Goal: Register for event/course

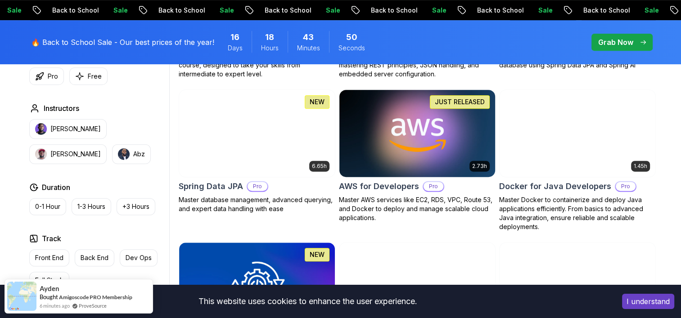
scroll to position [405, 0]
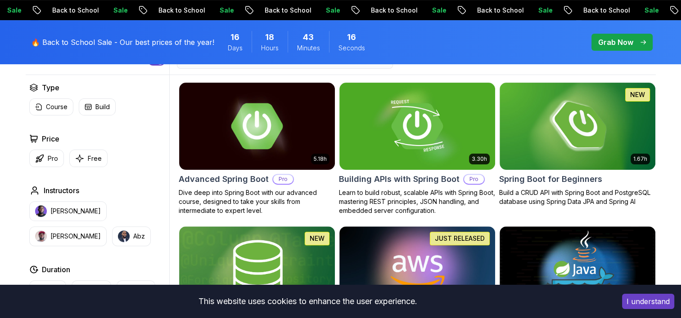
scroll to position [270, 0]
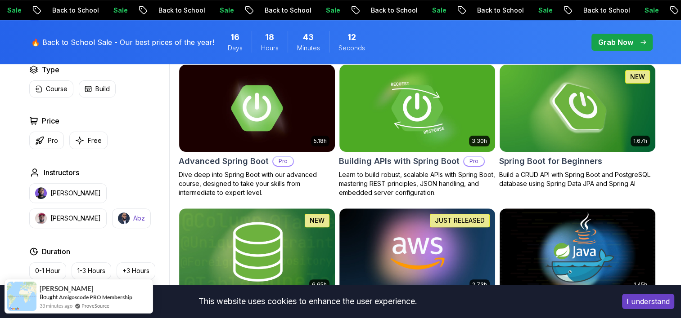
click at [133, 217] on p "Abz" at bounding box center [139, 218] width 12 height 9
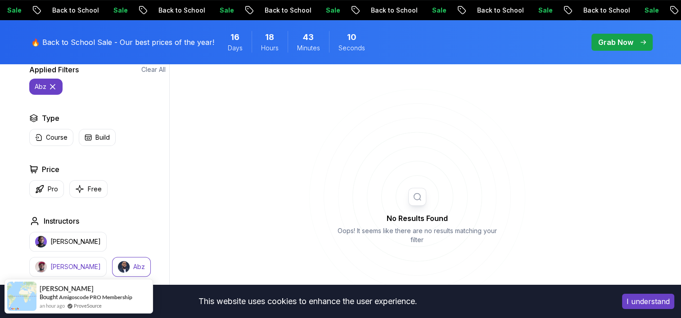
click at [107, 257] on button "Richard" at bounding box center [67, 267] width 77 height 20
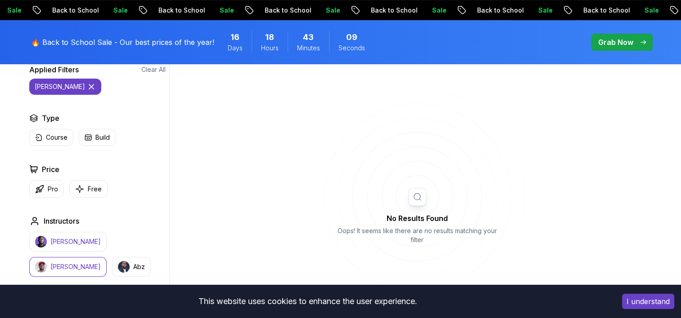
click at [76, 240] on p "Nelson Djalo" at bounding box center [75, 241] width 50 height 9
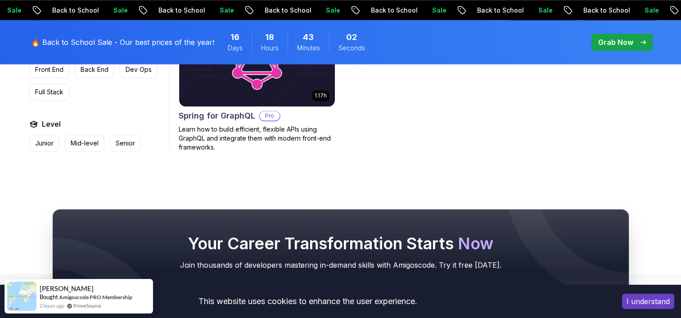
scroll to position [900, 0]
click at [85, 144] on p "Mid-level" at bounding box center [85, 143] width 28 height 9
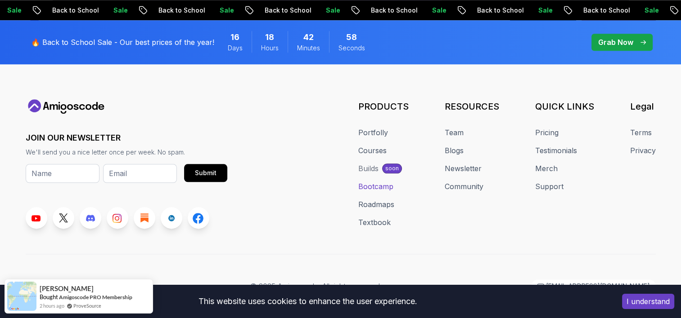
scroll to position [1062, 0]
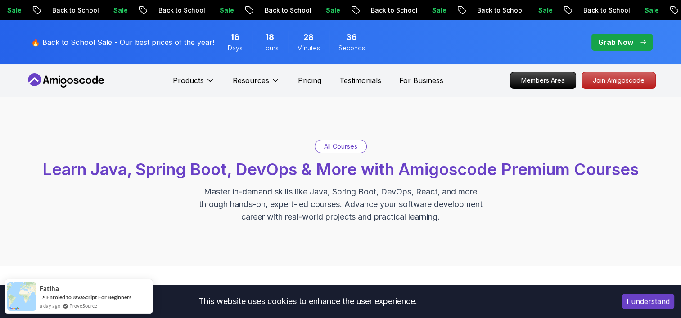
click at [220, 165] on span "Learn Java, Spring Boot, DevOps & More with Amigoscode Premium Courses" at bounding box center [340, 170] width 596 height 20
click at [332, 148] on p "All Courses" at bounding box center [340, 146] width 33 height 9
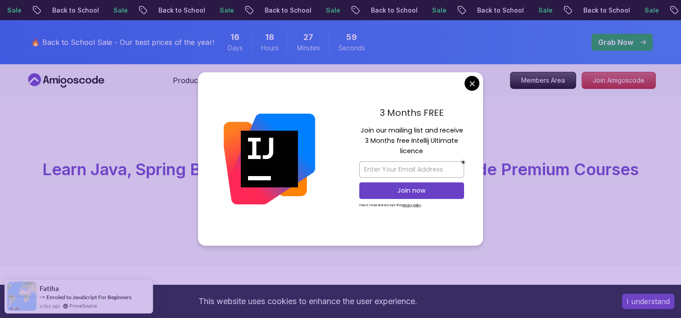
drag, startPoint x: 414, startPoint y: 131, endPoint x: 459, endPoint y: 131, distance: 45.0
click at [459, 131] on p "Join our mailing list and receive 3 Months free Intellij Ultimate licence" at bounding box center [411, 140] width 105 height 31
drag, startPoint x: 459, startPoint y: 131, endPoint x: 423, endPoint y: 131, distance: 36.0
click at [423, 131] on p "Join our mailing list and receive 3 Months free Intellij Ultimate licence" at bounding box center [411, 140] width 105 height 31
drag, startPoint x: 369, startPoint y: 138, endPoint x: 380, endPoint y: 139, distance: 10.8
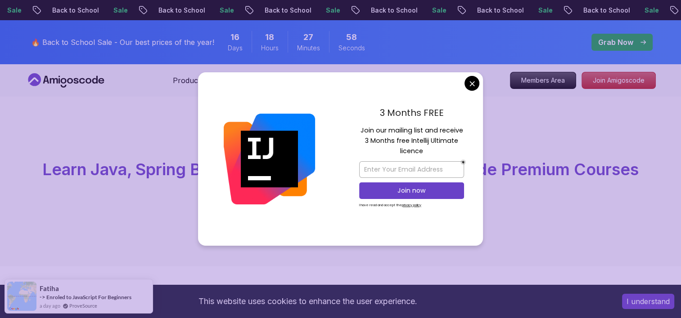
click at [368, 138] on p "Join our mailing list and receive 3 Months free Intellij Ultimate licence" at bounding box center [411, 140] width 105 height 31
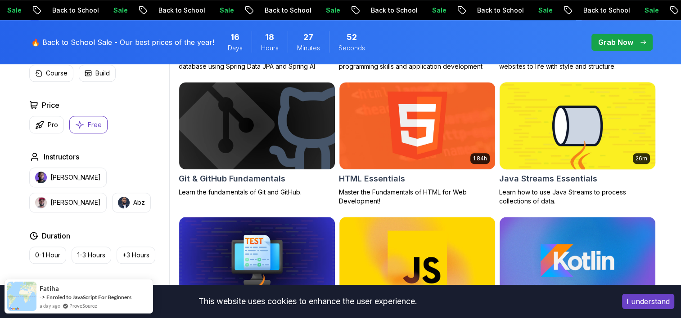
scroll to position [405, 0]
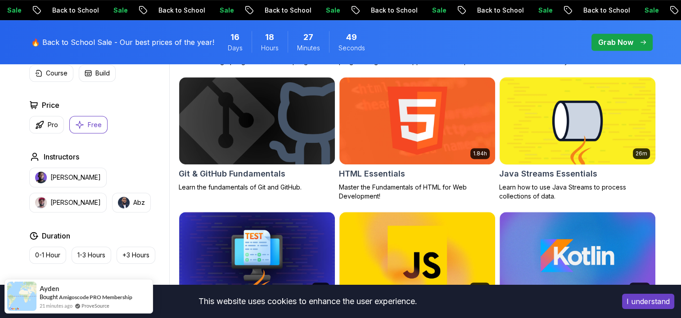
click at [603, 132] on img at bounding box center [576, 120] width 163 height 91
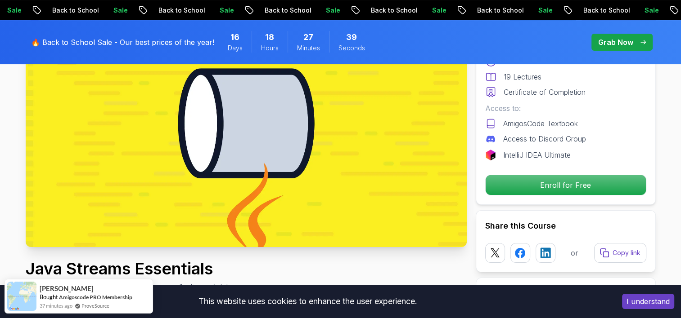
scroll to position [135, 0]
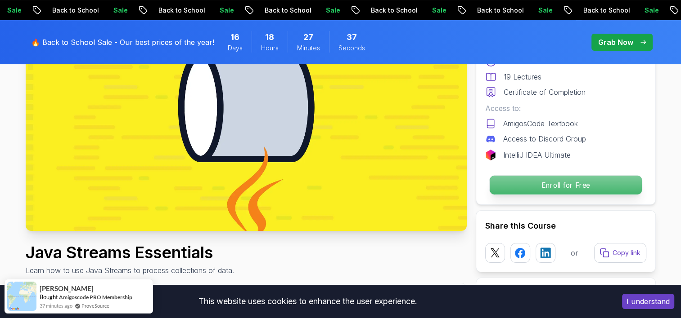
click at [578, 188] on p "Enroll for Free" at bounding box center [565, 185] width 152 height 19
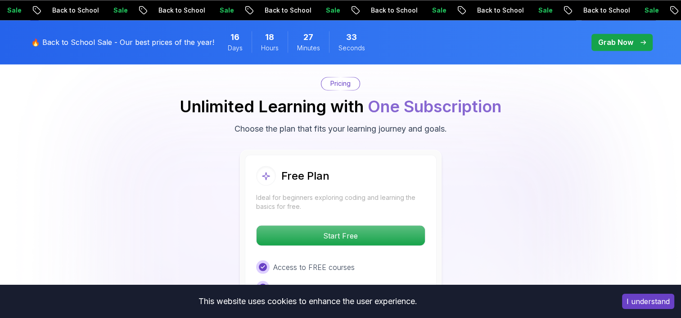
scroll to position [1545, 0]
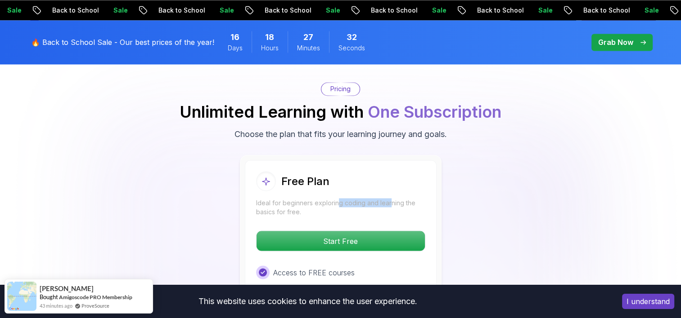
drag, startPoint x: 338, startPoint y: 178, endPoint x: 390, endPoint y: 178, distance: 51.3
click at [390, 198] on p "Ideal for beginners exploring coding and learning the basics for free." at bounding box center [340, 207] width 169 height 18
drag, startPoint x: 390, startPoint y: 178, endPoint x: 339, endPoint y: 179, distance: 50.8
click at [339, 198] on p "Ideal for beginners exploring coding and learning the basics for free." at bounding box center [340, 207] width 169 height 18
click at [325, 198] on p "Ideal for beginners exploring coding and learning the basics for free." at bounding box center [340, 207] width 169 height 18
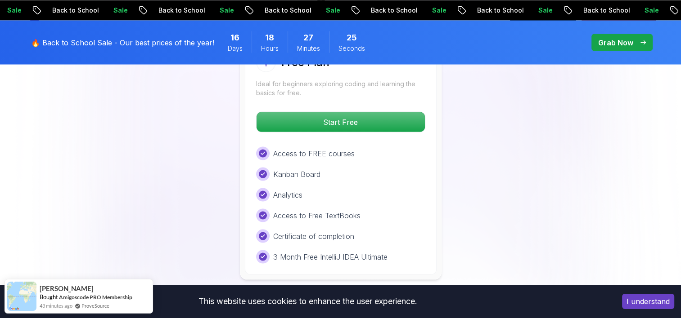
scroll to position [1680, 0]
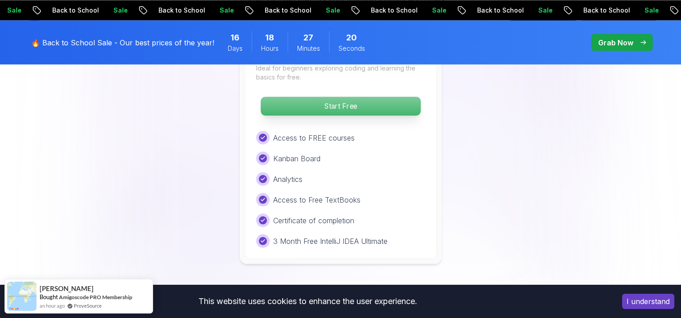
click at [380, 97] on p "Start Free" at bounding box center [340, 106] width 160 height 19
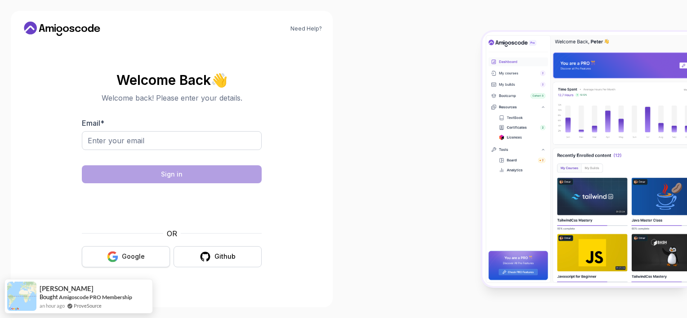
click at [140, 257] on div "Google" at bounding box center [133, 256] width 23 height 9
click at [140, 261] on div "Google" at bounding box center [133, 256] width 23 height 9
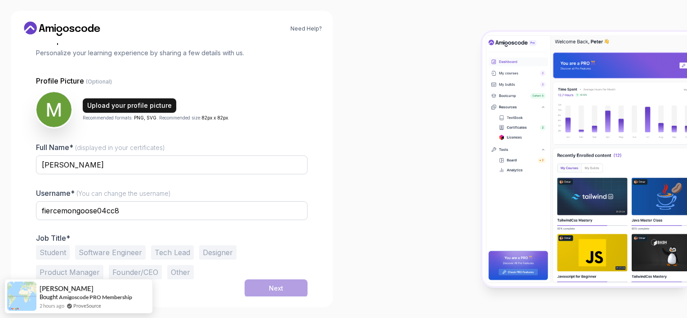
scroll to position [56, 0]
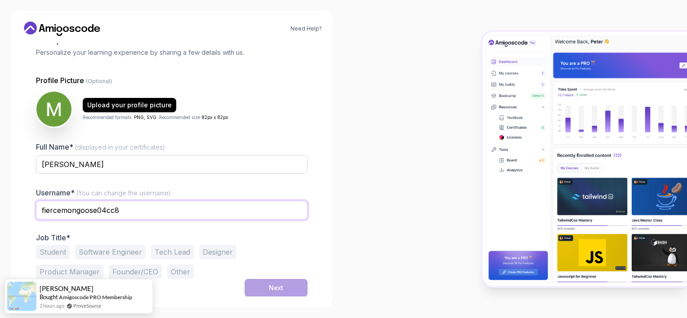
drag, startPoint x: 130, startPoint y: 212, endPoint x: 36, endPoint y: 209, distance: 94.5
click at [36, 209] on input "fiercemongoose04cc8" at bounding box center [172, 210] width 272 height 19
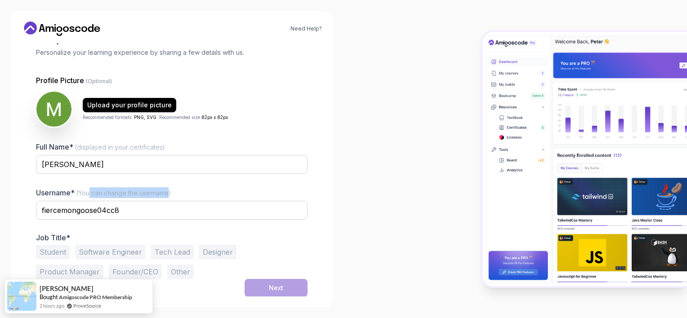
drag, startPoint x: 167, startPoint y: 190, endPoint x: 88, endPoint y: 196, distance: 79.3
click at [88, 196] on span "(You can change the username)" at bounding box center [123, 193] width 94 height 8
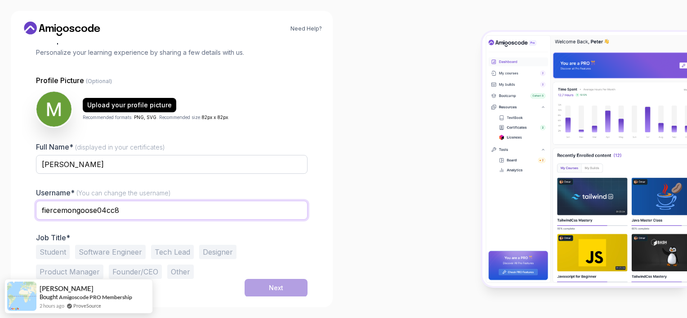
drag, startPoint x: 88, startPoint y: 196, endPoint x: 142, endPoint y: 208, distance: 55.4
click at [142, 208] on input "fiercemongoose04cc8" at bounding box center [172, 210] width 272 height 19
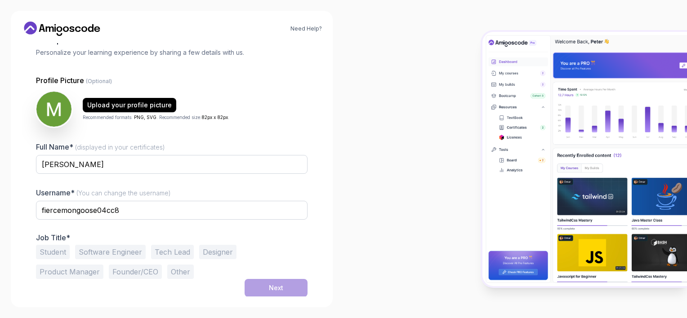
click at [52, 252] on button "Student" at bounding box center [53, 252] width 34 height 14
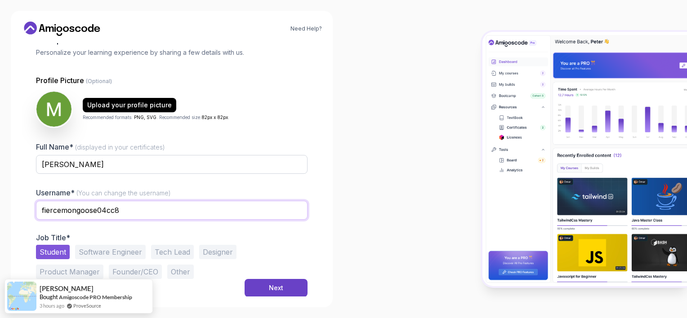
drag, startPoint x: 129, startPoint y: 209, endPoint x: 27, endPoint y: 194, distance: 102.7
click at [27, 194] on div "1 Set Up Your Profile 1 Set Up Your Profile 2 Let's Get to Know You Set Up Your…" at bounding box center [172, 114] width 300 height 254
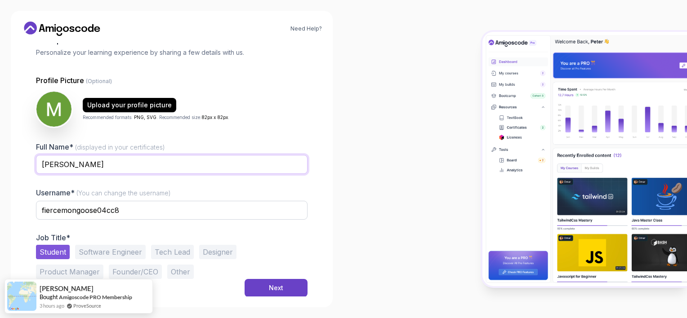
drag, startPoint x: 91, startPoint y: 162, endPoint x: 26, endPoint y: 165, distance: 64.8
click at [26, 165] on div "1 Set Up Your Profile 1 Set Up Your Profile 2 Let's Get to Know You Set Up Your…" at bounding box center [172, 114] width 300 height 254
click at [141, 155] on input "Mazen Alaa" at bounding box center [172, 164] width 272 height 19
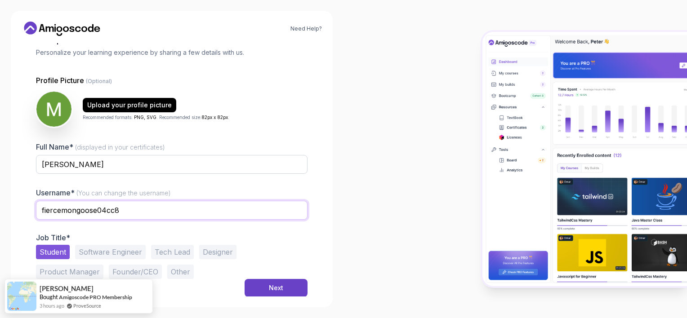
click at [221, 206] on input "fiercemongoose04cc8" at bounding box center [172, 210] width 272 height 19
drag, startPoint x: 128, startPoint y: 209, endPoint x: 0, endPoint y: 214, distance: 127.8
click at [0, 214] on html "Need Help? 1 Set Up Your Profile 1 Set Up Your Profile 2 Let's Get to Know You …" at bounding box center [343, 159] width 687 height 318
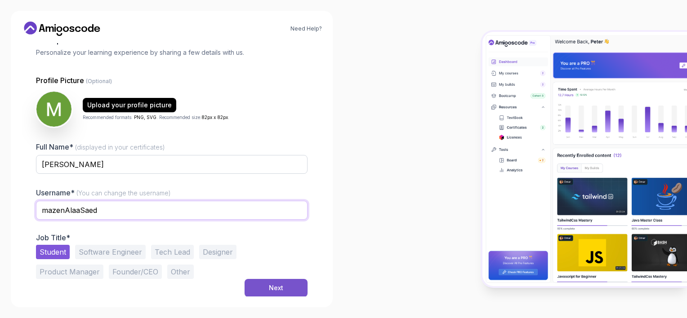
type input "mazenAlaaSaed"
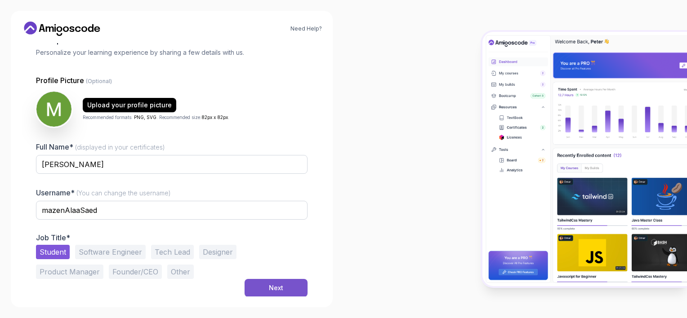
click at [273, 287] on div "Next" at bounding box center [276, 288] width 14 height 9
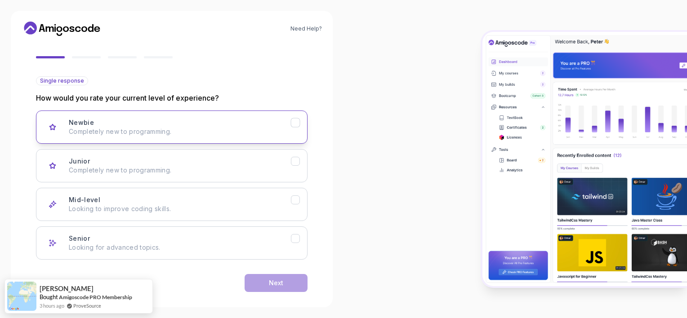
scroll to position [84, 0]
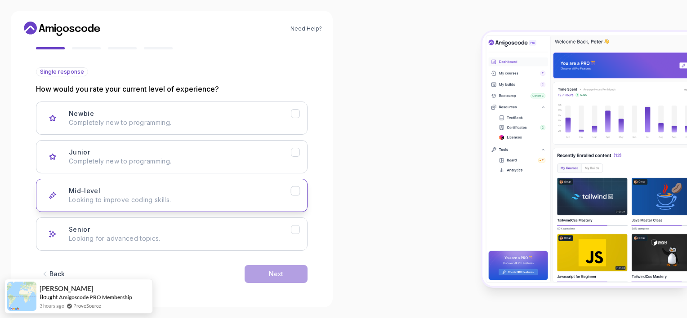
click at [287, 193] on div "Mid-level Looking to improve coding skills." at bounding box center [180, 196] width 222 height 18
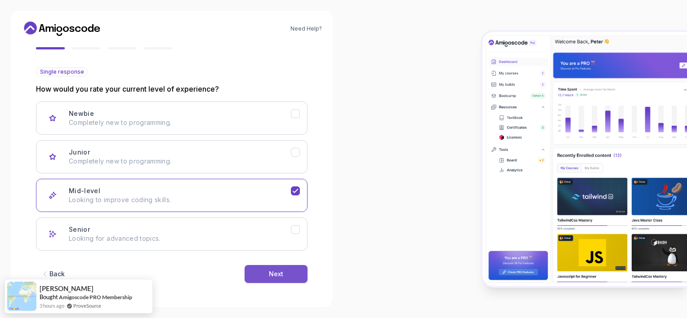
click at [277, 271] on div "Next" at bounding box center [276, 274] width 14 height 9
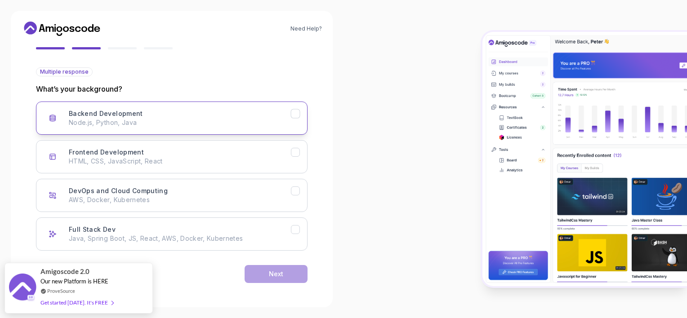
click at [199, 120] on p "Node.js, Python, Java" at bounding box center [180, 122] width 222 height 9
click at [292, 273] on button "Next" at bounding box center [276, 274] width 63 height 18
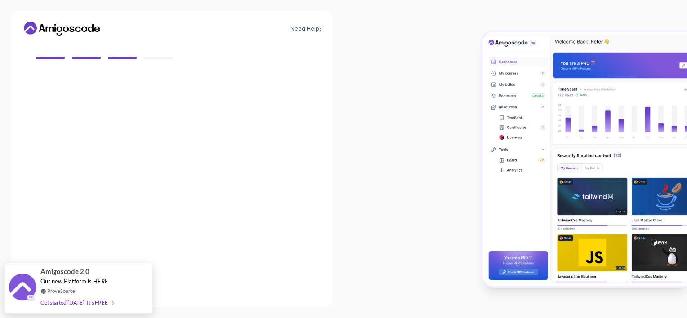
scroll to position [74, 0]
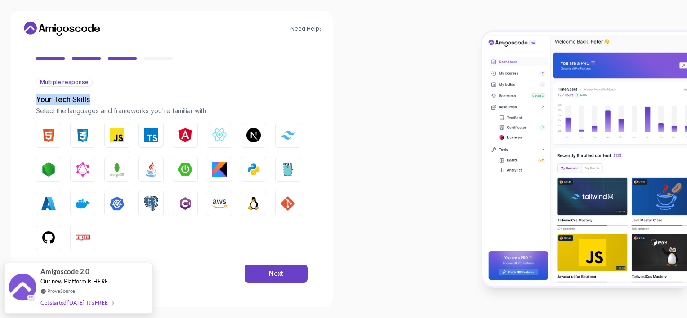
drag, startPoint x: 46, startPoint y: 99, endPoint x: 96, endPoint y: 99, distance: 50.4
click at [96, 99] on div "2 Let's Get to Know You 1 Set Up Your Profile 2 Let's Get to Know You Getting t…" at bounding box center [172, 96] width 300 height 254
drag, startPoint x: 96, startPoint y: 99, endPoint x: 227, endPoint y: 110, distance: 130.9
click at [227, 110] on div "2 Let's Get to Know You 1 Set Up Your Profile 2 Let's Get to Know You Getting t…" at bounding box center [172, 96] width 300 height 254
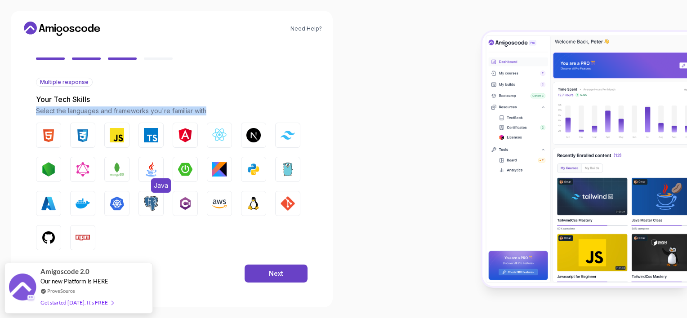
click at [153, 169] on img "button" at bounding box center [151, 169] width 14 height 14
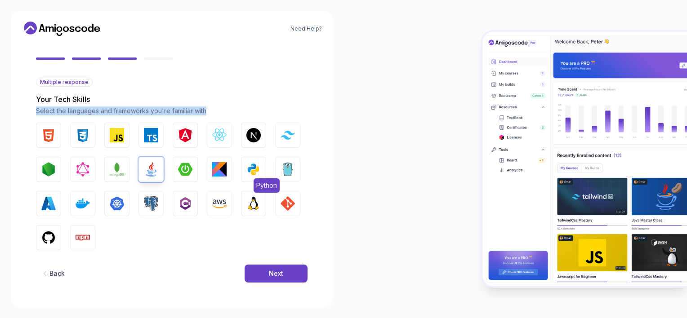
click at [251, 168] on img "button" at bounding box center [253, 169] width 14 height 14
click at [183, 203] on img "button" at bounding box center [185, 204] width 14 height 14
click at [54, 233] on img "button" at bounding box center [48, 238] width 14 height 14
click at [193, 170] on button "Spring Boot" at bounding box center [185, 169] width 25 height 25
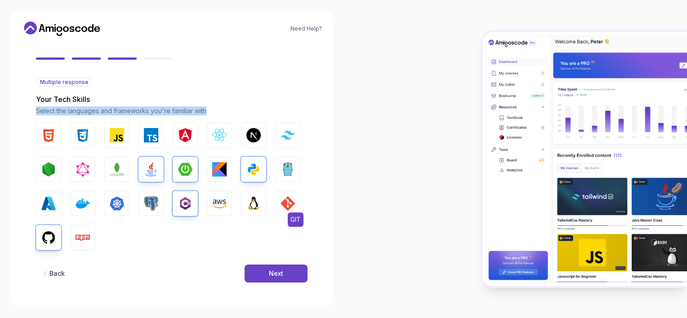
click at [280, 201] on button "GIT" at bounding box center [287, 203] width 25 height 25
click at [291, 269] on button "Next" at bounding box center [276, 274] width 63 height 18
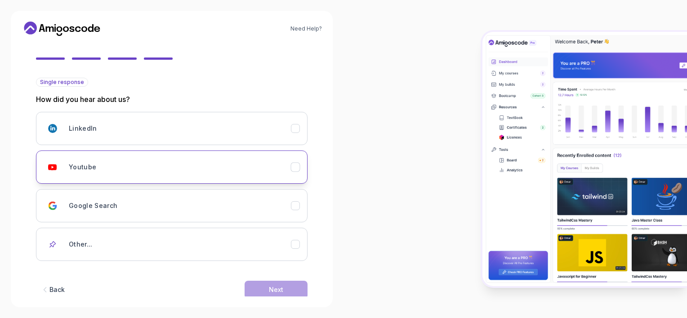
click at [248, 168] on div "Youtube" at bounding box center [180, 167] width 222 height 18
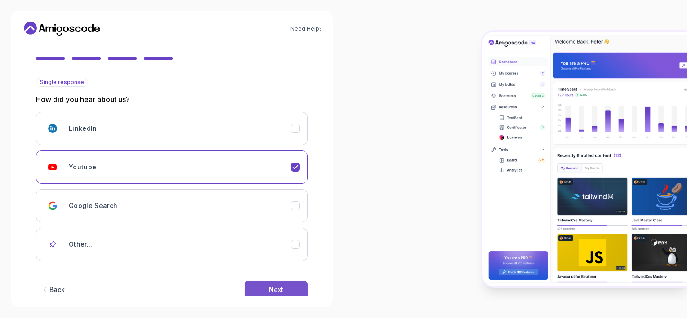
click at [297, 290] on button "Next" at bounding box center [276, 290] width 63 height 18
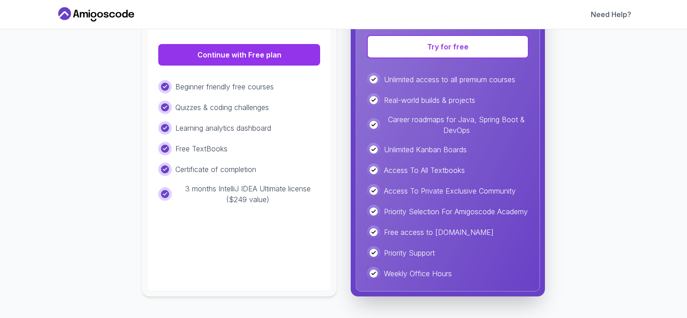
scroll to position [77, 0]
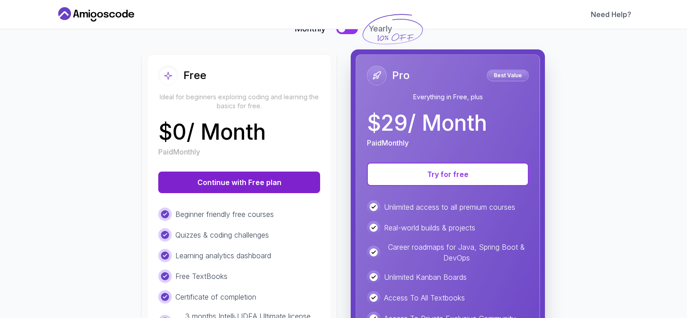
click at [244, 182] on button "Continue with Free plan" at bounding box center [239, 183] width 162 height 22
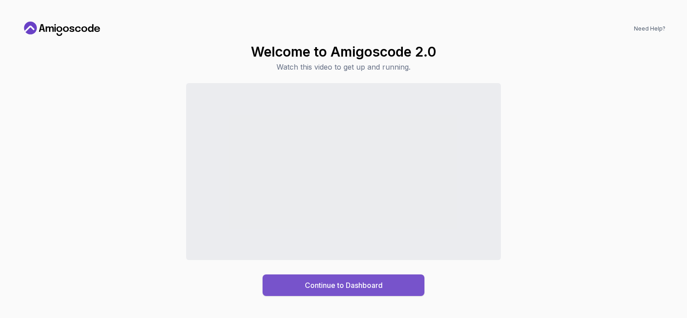
click at [314, 281] on div "Continue to Dashboard" at bounding box center [344, 285] width 78 height 11
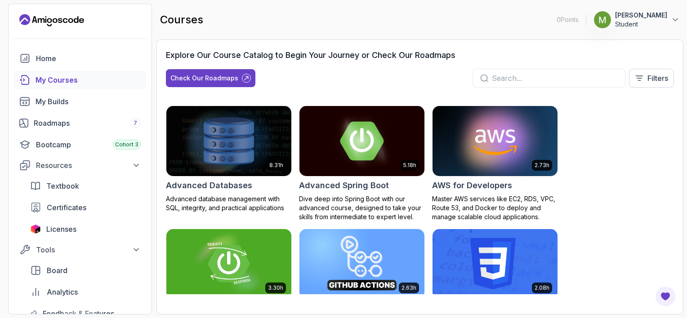
click at [392, 147] on img at bounding box center [361, 140] width 131 height 73
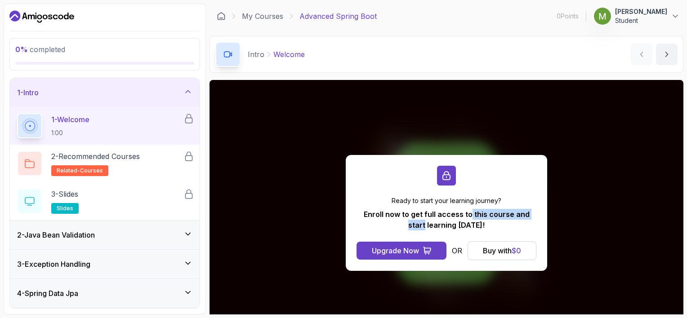
drag, startPoint x: 463, startPoint y: 212, endPoint x: 538, endPoint y: 210, distance: 74.7
click at [538, 210] on div "Ready to start your learning journey? Enroll now to get full access to this cou…" at bounding box center [447, 213] width 202 height 116
drag, startPoint x: 538, startPoint y: 210, endPoint x: 497, endPoint y: 211, distance: 40.5
click at [497, 211] on p "Enroll now to get full access to this course and start learning [DATE]!" at bounding box center [447, 220] width 180 height 22
click at [477, 215] on p "Enroll now to get full access to this course and start learning [DATE]!" at bounding box center [447, 220] width 180 height 22
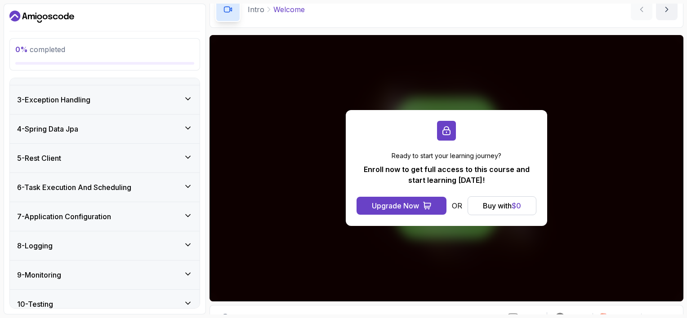
scroll to position [180, 0]
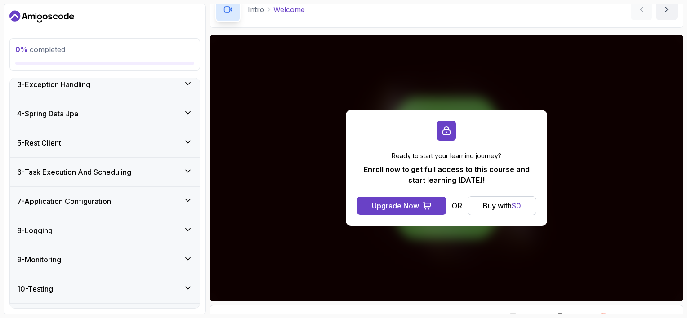
click at [189, 229] on icon at bounding box center [188, 229] width 9 height 9
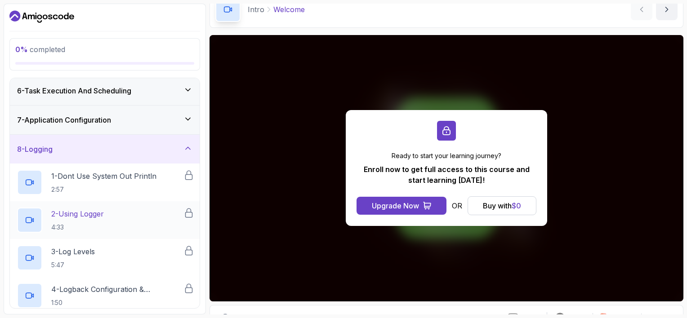
scroll to position [157, 0]
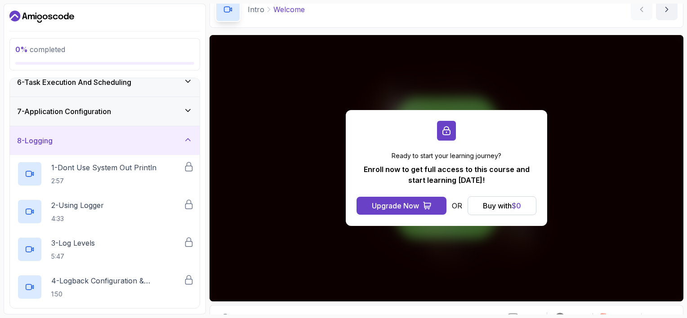
click at [188, 137] on icon at bounding box center [188, 139] width 9 height 9
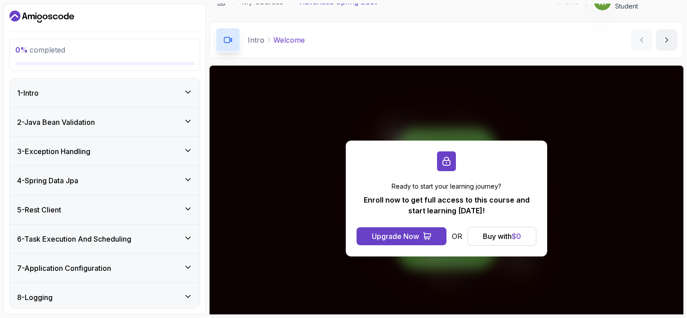
scroll to position [0, 0]
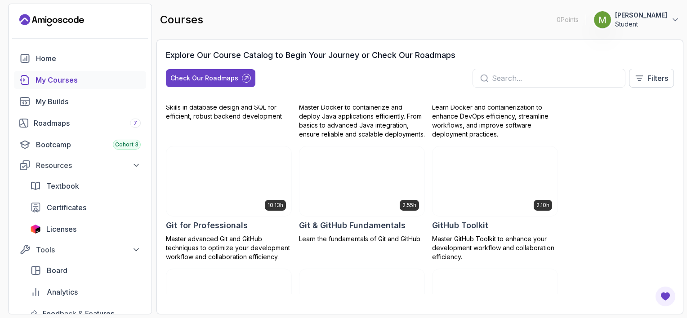
scroll to position [360, 0]
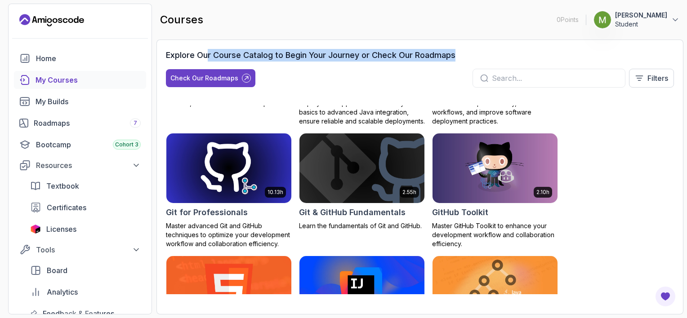
drag, startPoint x: 209, startPoint y: 54, endPoint x: 463, endPoint y: 55, distance: 253.7
click at [463, 55] on div "Explore Our Course Catalog to Begin Your Journey or Check Our Roadmaps" at bounding box center [420, 55] width 508 height 13
drag, startPoint x: 463, startPoint y: 55, endPoint x: 412, endPoint y: 53, distance: 50.4
click at [412, 53] on h3 "Explore Our Course Catalog to Begin Your Journey or Check Our Roadmaps" at bounding box center [311, 55] width 290 height 13
click at [380, 59] on h3 "Explore Our Course Catalog to Begin Your Journey or Check Our Roadmaps" at bounding box center [311, 55] width 290 height 13
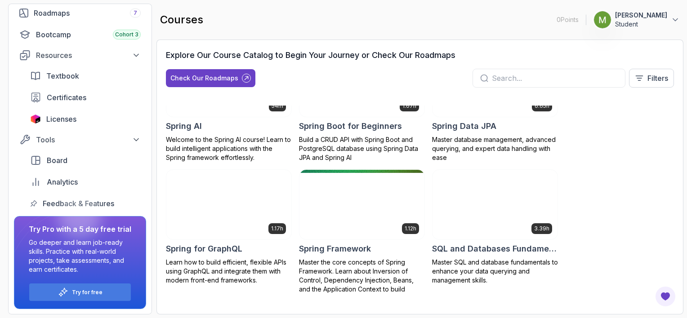
scroll to position [1529, 0]
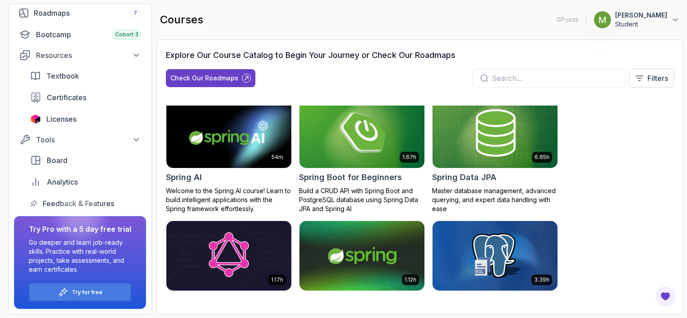
click at [383, 253] on img at bounding box center [361, 256] width 131 height 73
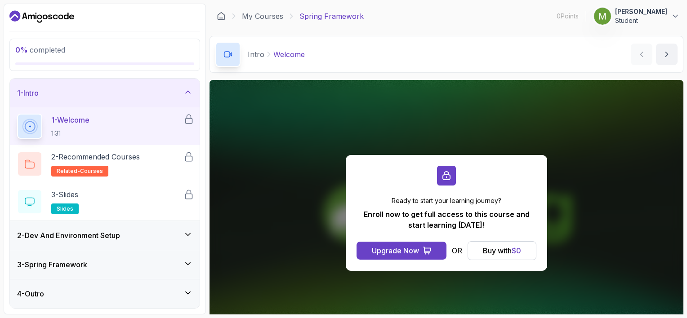
click at [183, 237] on div "2 - Dev And Environment Setup" at bounding box center [104, 235] width 175 height 11
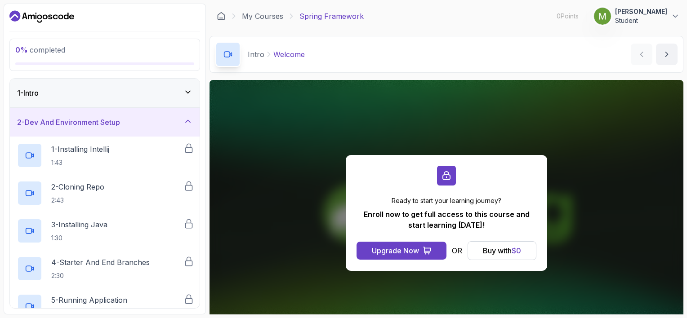
click at [191, 121] on icon at bounding box center [188, 121] width 9 height 9
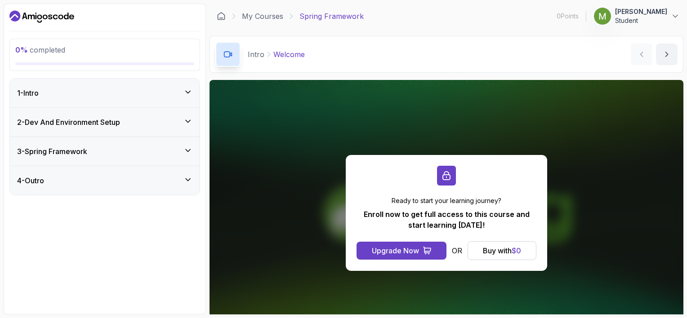
click at [184, 122] on icon at bounding box center [188, 121] width 9 height 9
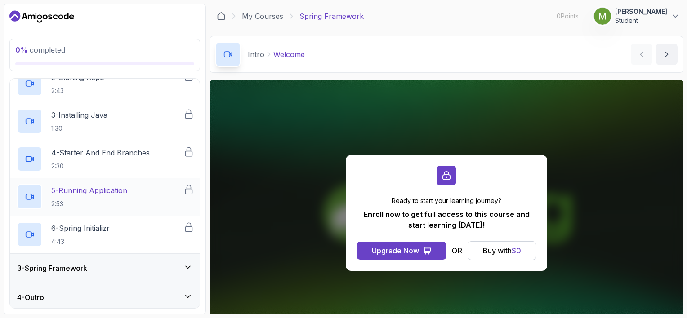
scroll to position [112, 0]
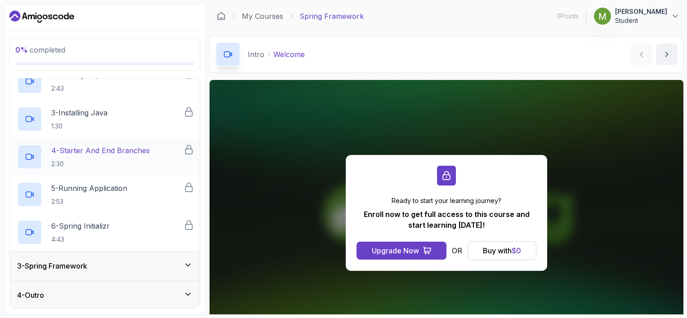
click at [185, 264] on icon at bounding box center [188, 265] width 9 height 9
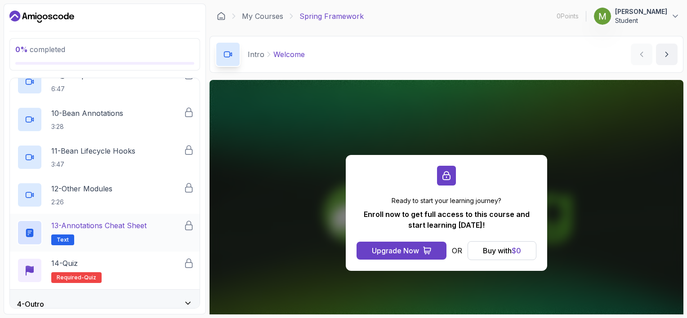
scroll to position [414, 0]
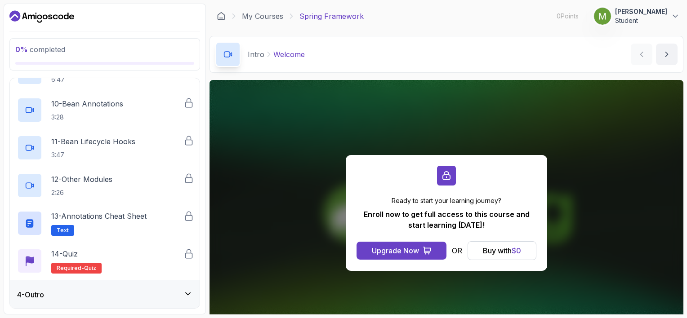
click at [172, 294] on div "4 - Outro" at bounding box center [104, 295] width 175 height 11
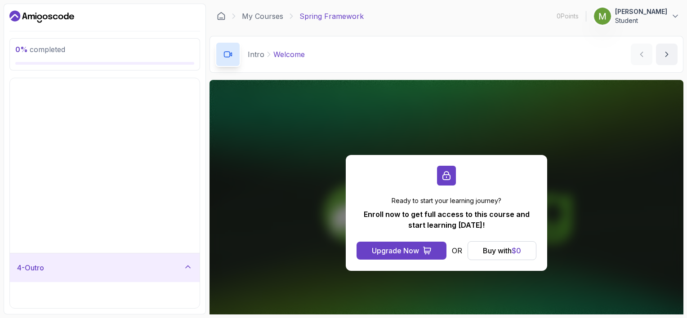
scroll to position [0, 0]
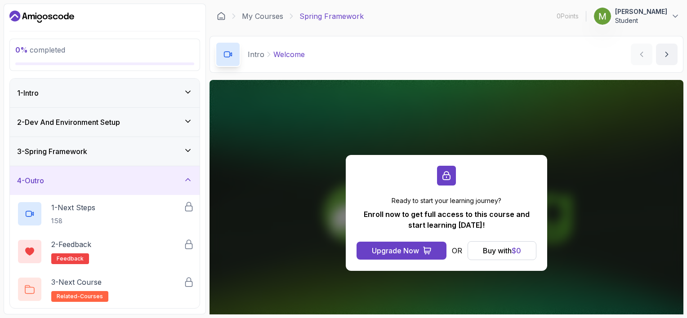
click at [179, 150] on div "3 - Spring Framework" at bounding box center [104, 151] width 175 height 11
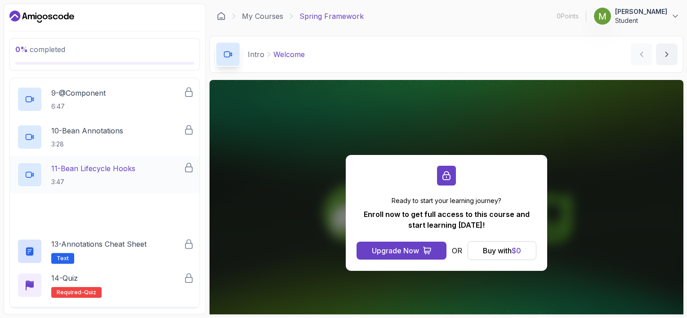
scroll to position [414, 0]
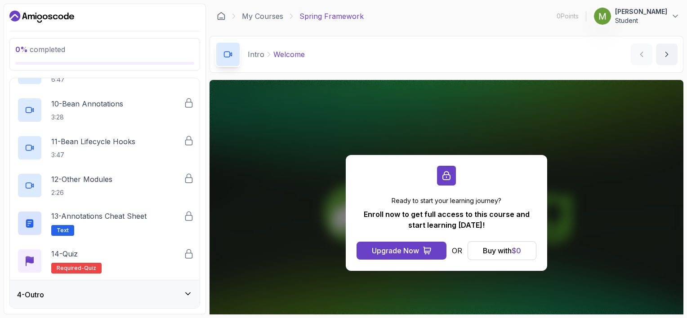
click at [177, 298] on div "4 - Outro" at bounding box center [104, 295] width 175 height 11
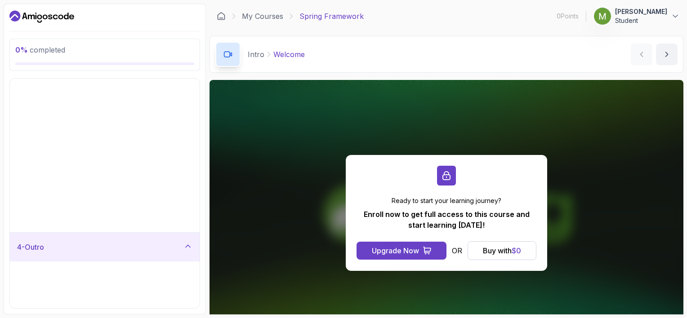
scroll to position [0, 0]
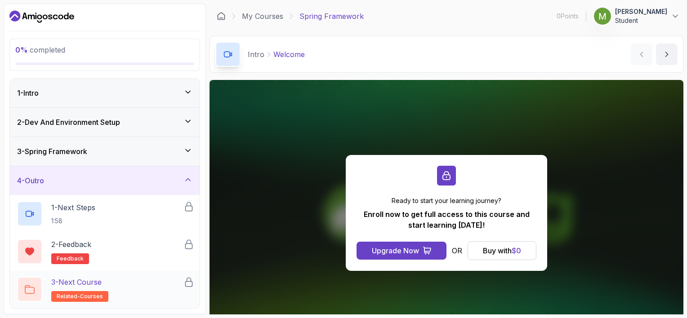
click at [83, 296] on span "related-courses" at bounding box center [80, 296] width 46 height 7
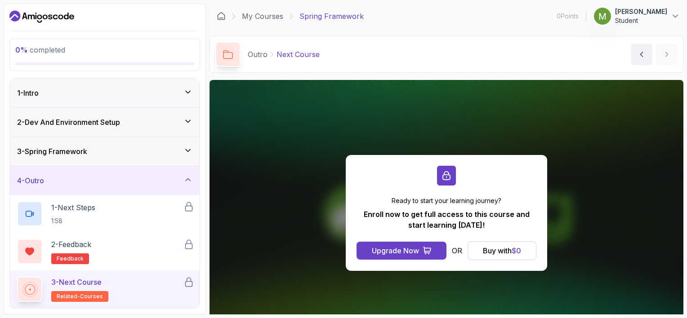
click at [290, 53] on p "Next Course" at bounding box center [298, 54] width 43 height 11
click at [509, 254] on div "Buy with $ 0" at bounding box center [502, 251] width 38 height 11
